Goal: Information Seeking & Learning: Learn about a topic

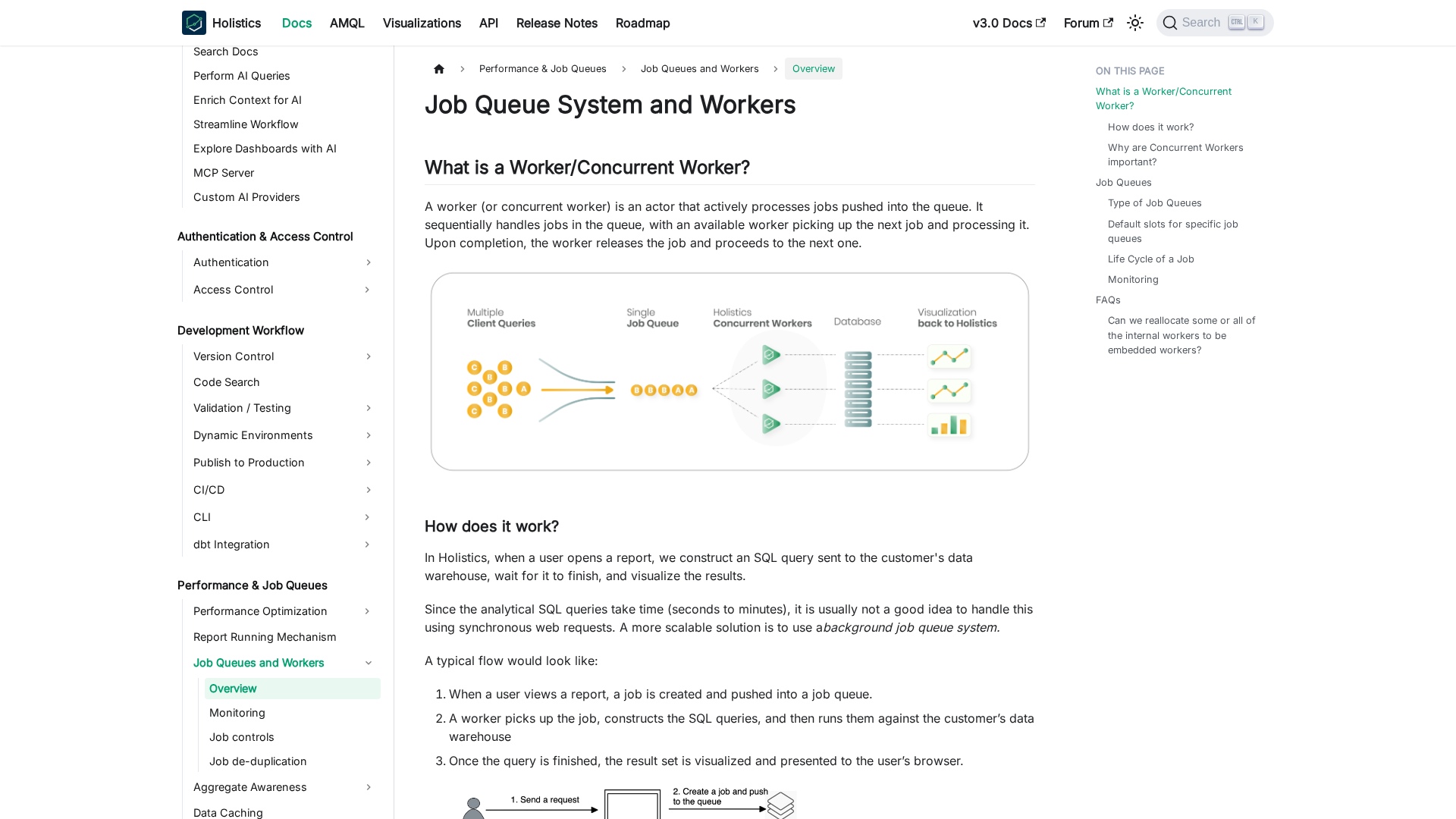
scroll to position [919, 0]
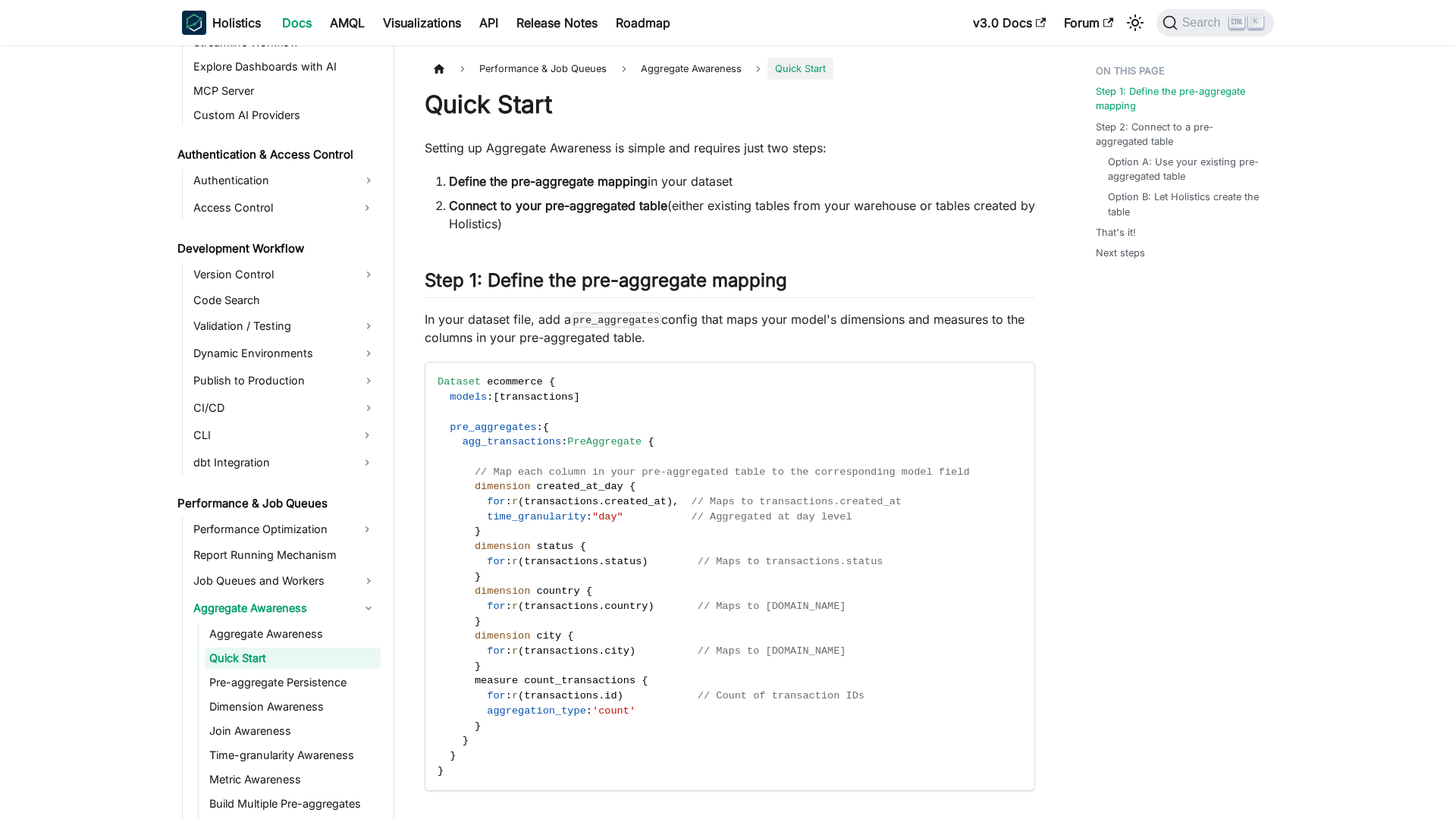
scroll to position [971, 0]
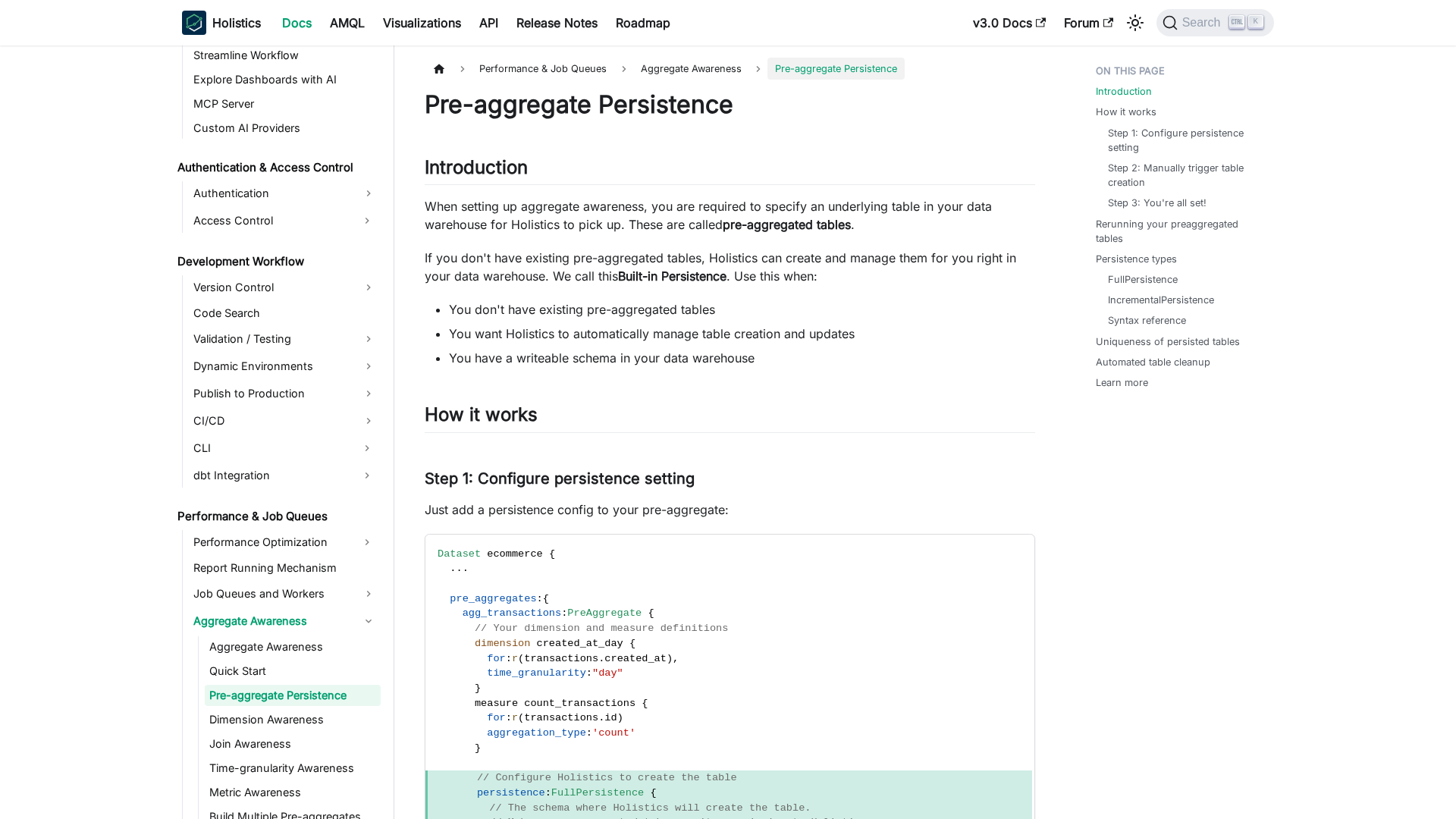
scroll to position [995, 0]
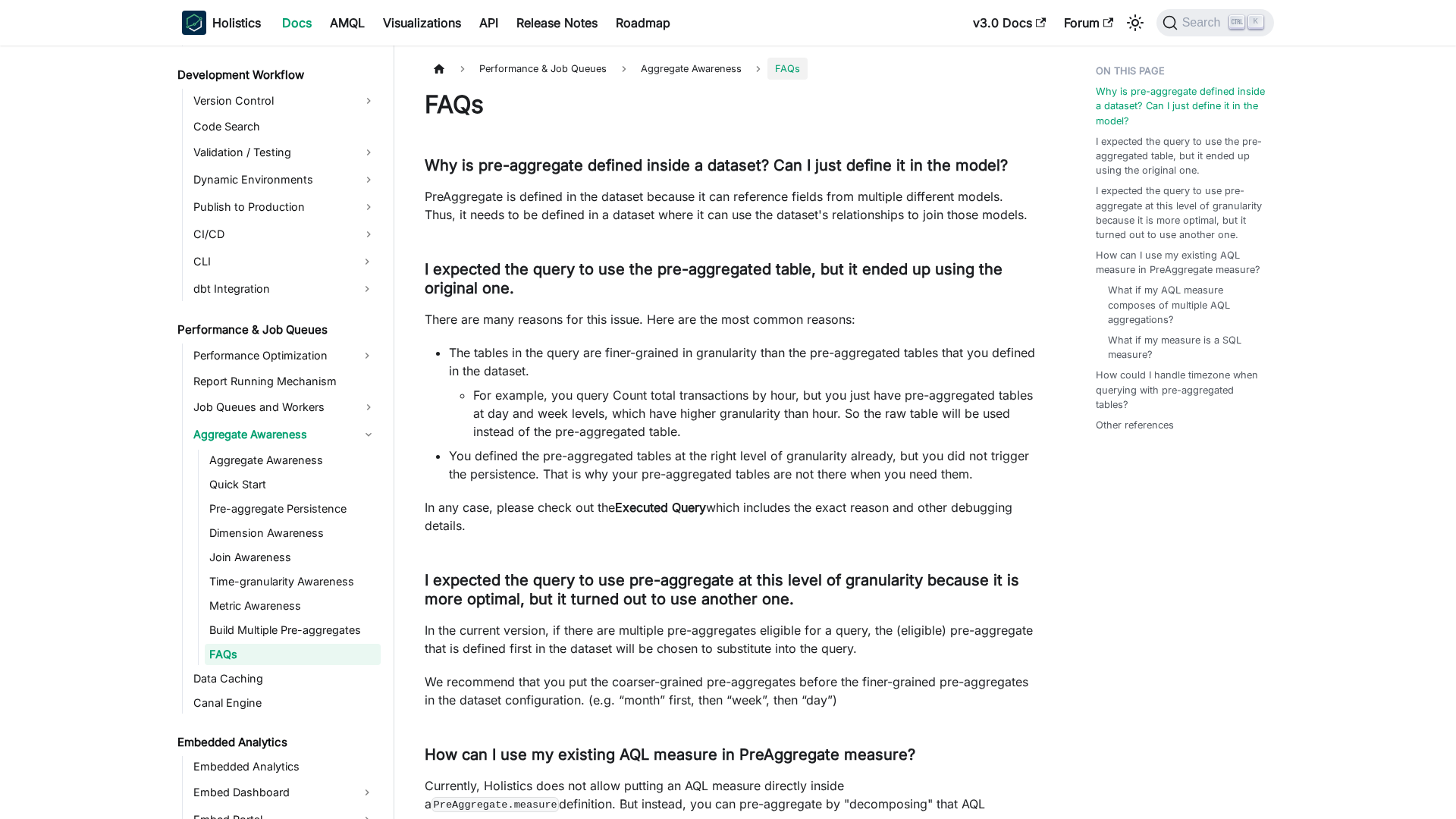
scroll to position [1141, 0]
